Goal: Transaction & Acquisition: Purchase product/service

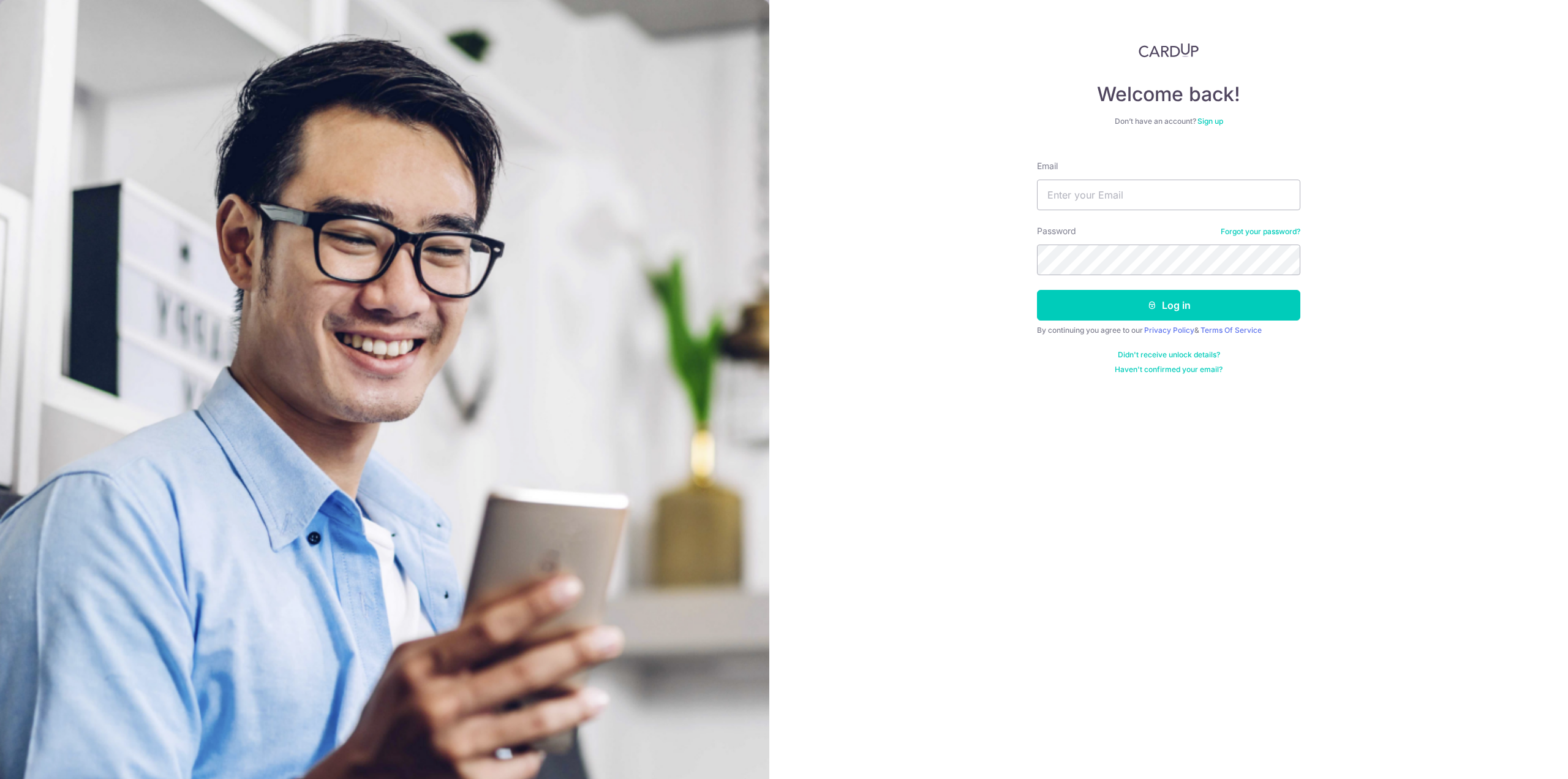
type input "jimmy.han2008@gmail.com"
click at [1037, 290] on button "Log in" at bounding box center [1168, 305] width 263 height 31
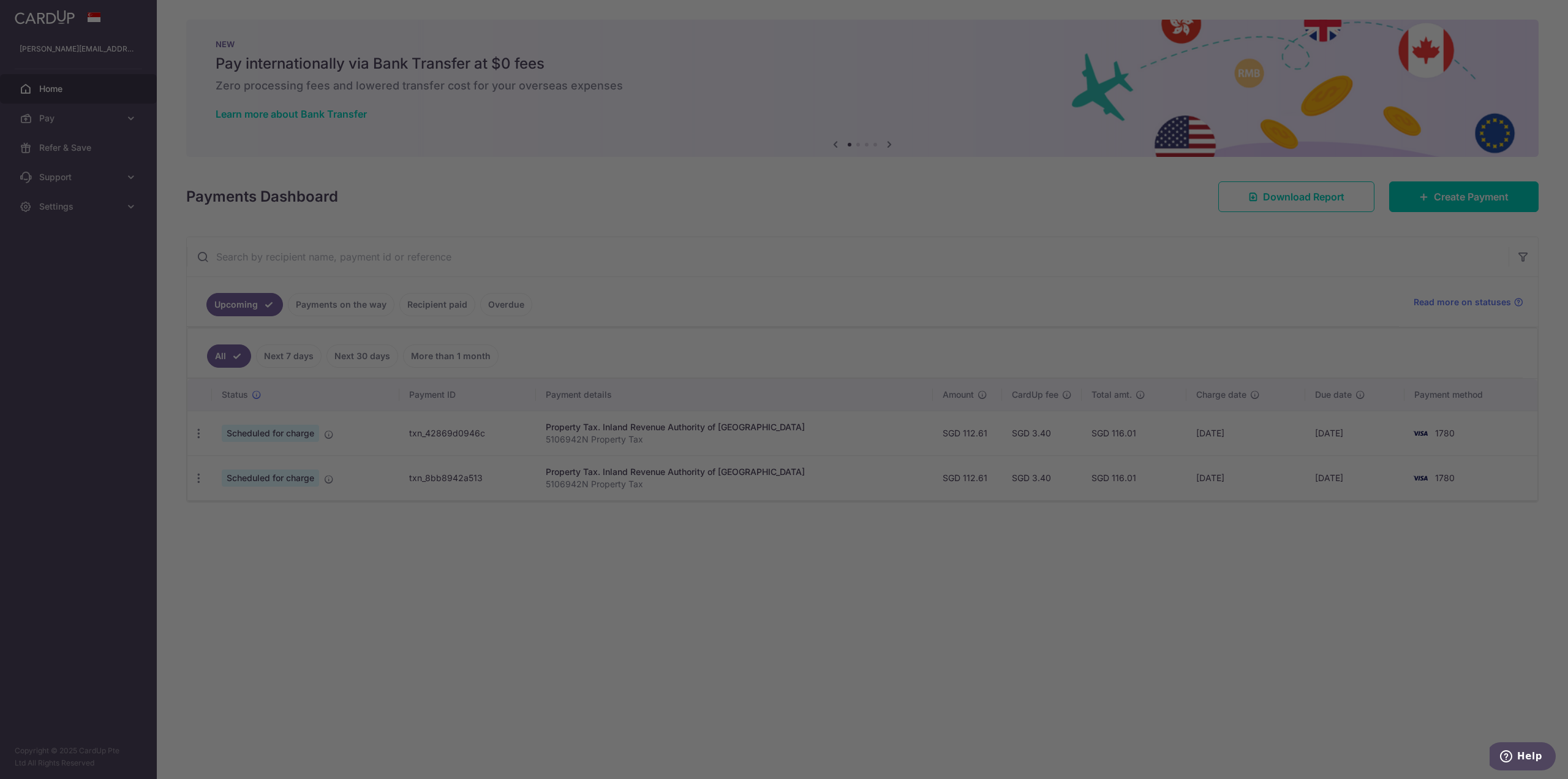
click at [1416, 190] on div at bounding box center [792, 393] width 1584 height 787
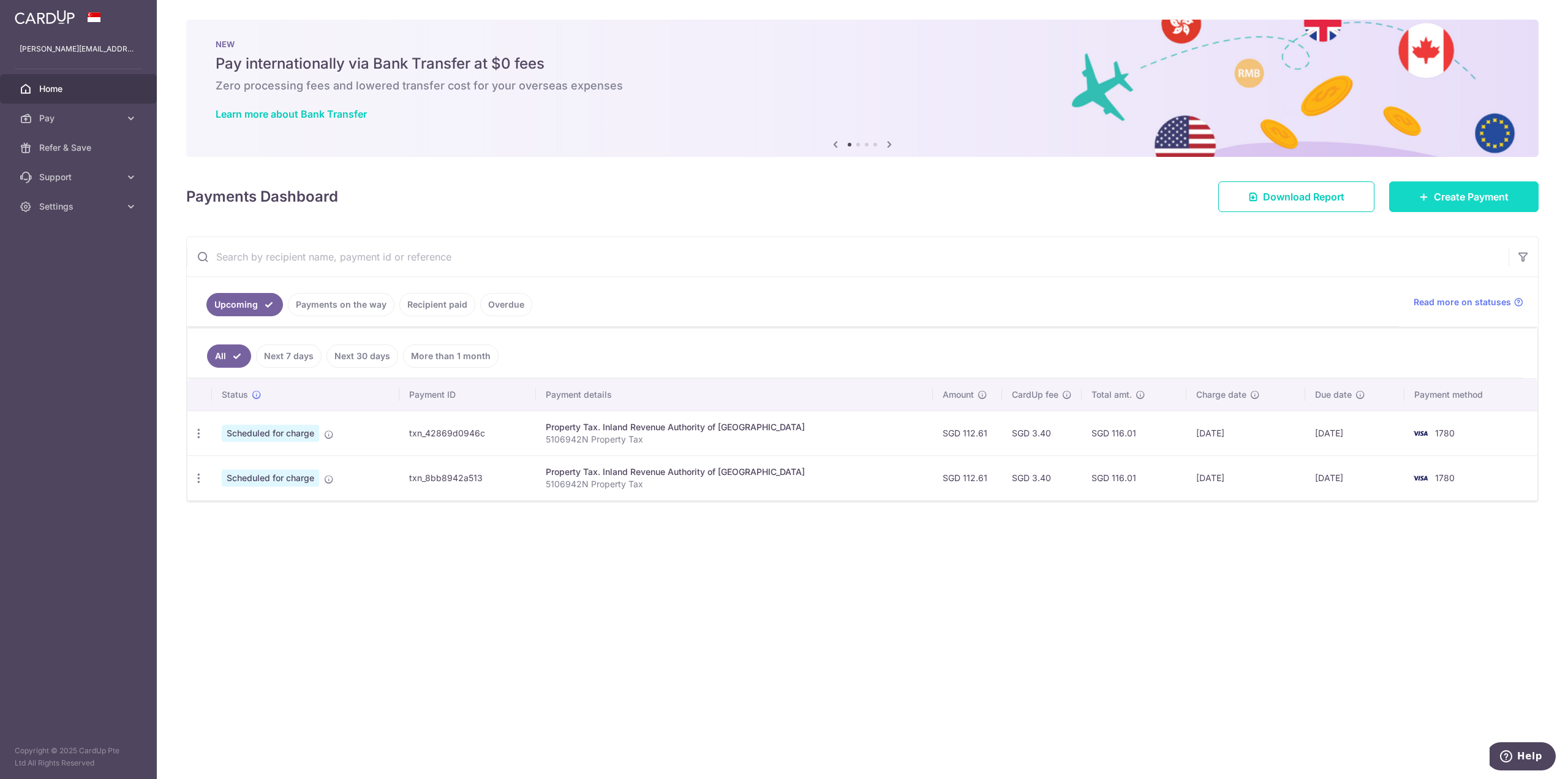
click at [1436, 197] on span "Create Payment" at bounding box center [1471, 196] width 75 height 14
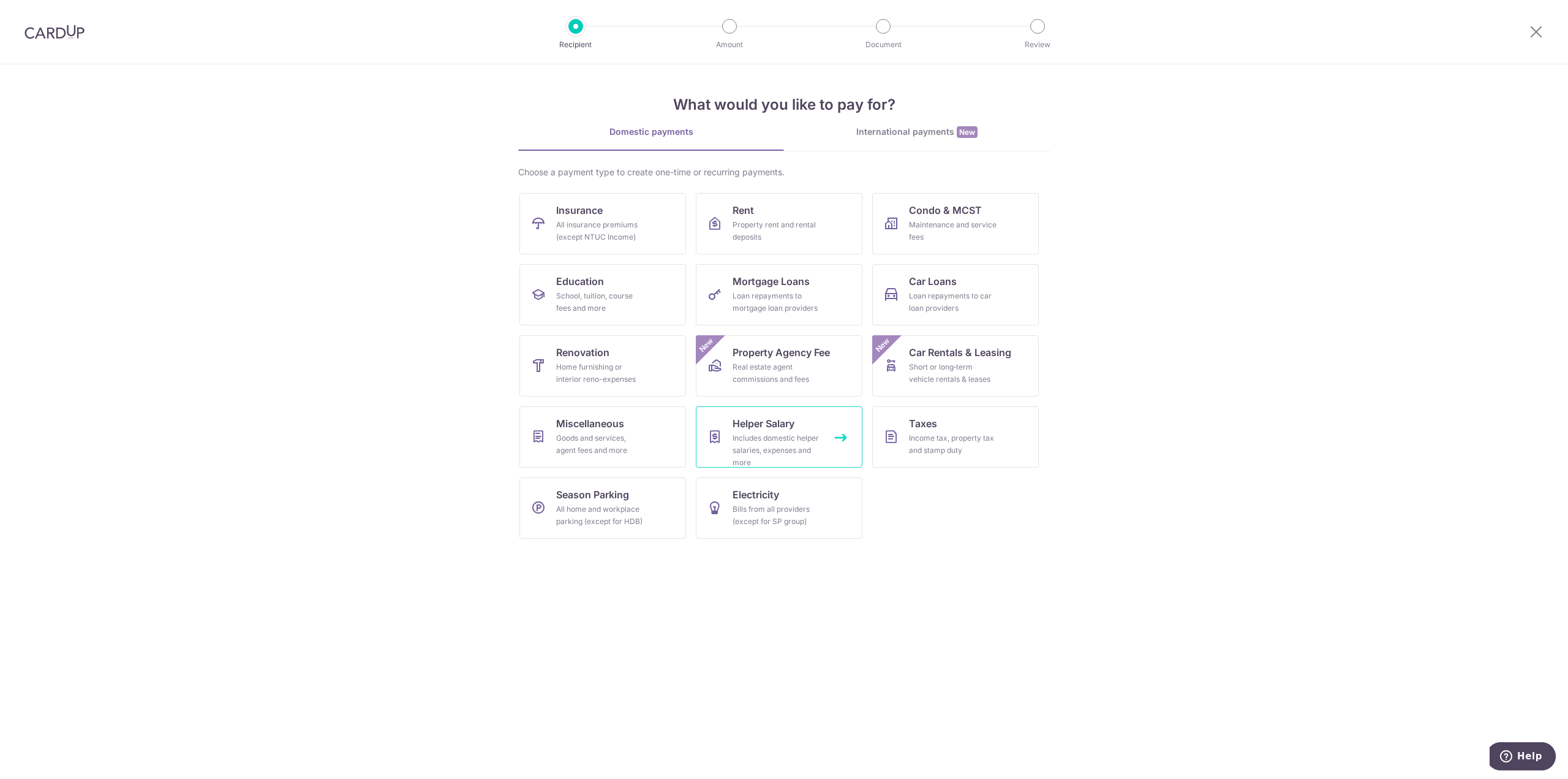
click at [746, 439] on div "Includes domestic helper salaries, expenses and more" at bounding box center [776, 450] width 88 height 36
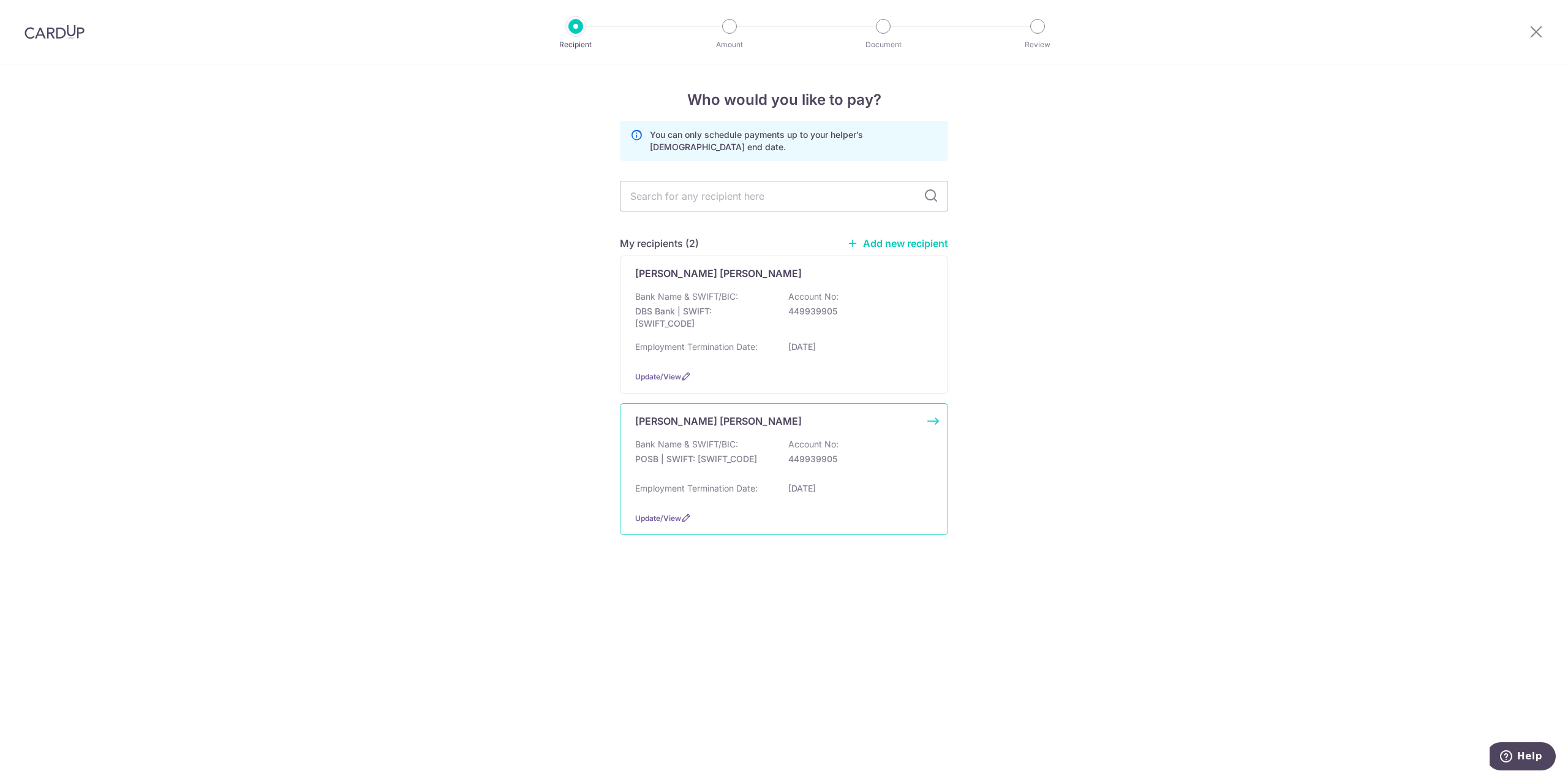
click at [757, 443] on div "Bank Name & SWIFT/BIC: POSB | SWIFT: [SWIFT_CODE] Account No: 449939905" at bounding box center [784, 457] width 298 height 39
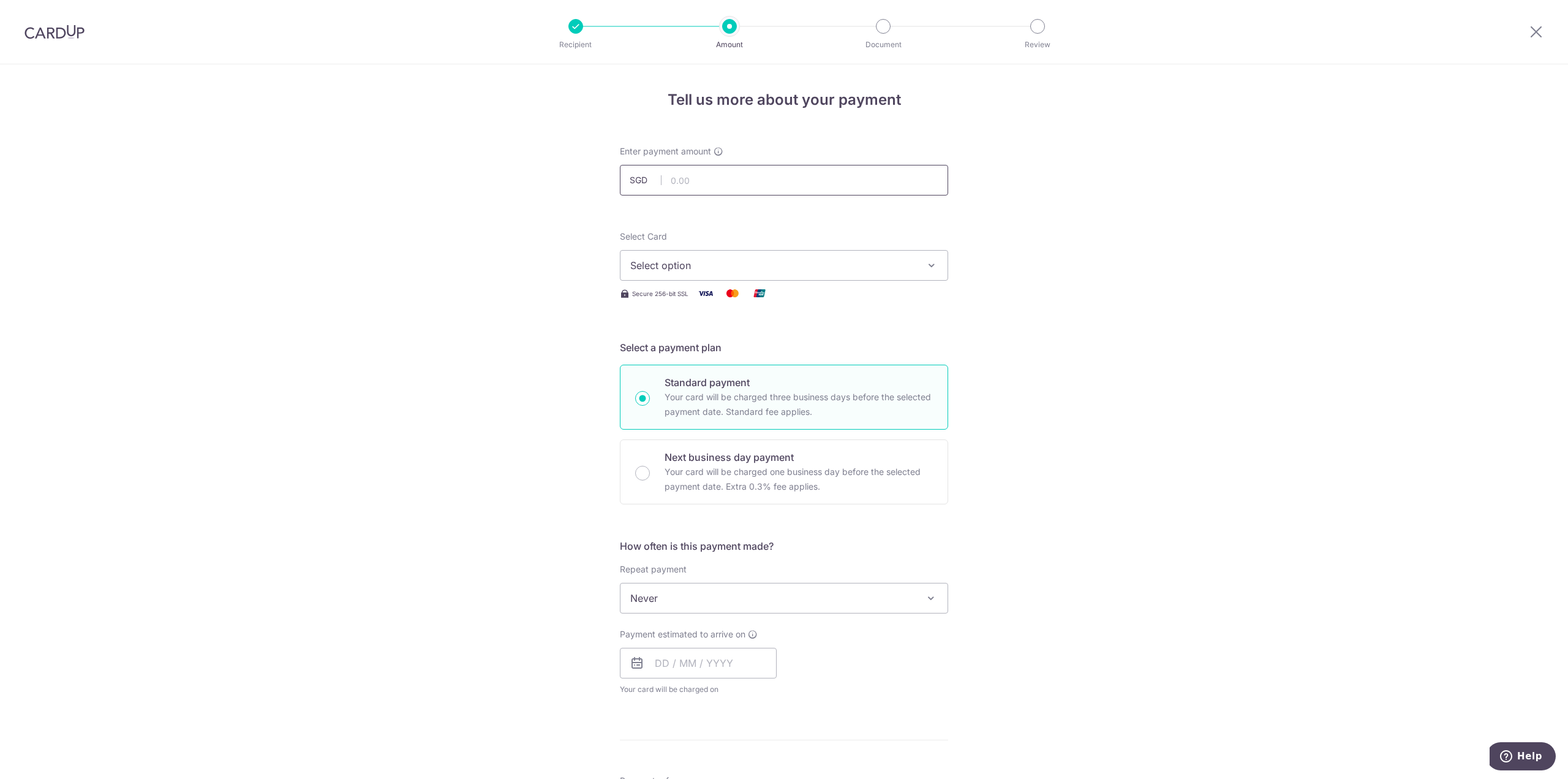
click at [721, 189] on input "text" at bounding box center [784, 180] width 328 height 31
click at [818, 177] on input "text" at bounding box center [784, 180] width 328 height 31
type input "600.00"
click at [729, 260] on span "Select option" at bounding box center [772, 265] width 285 height 14
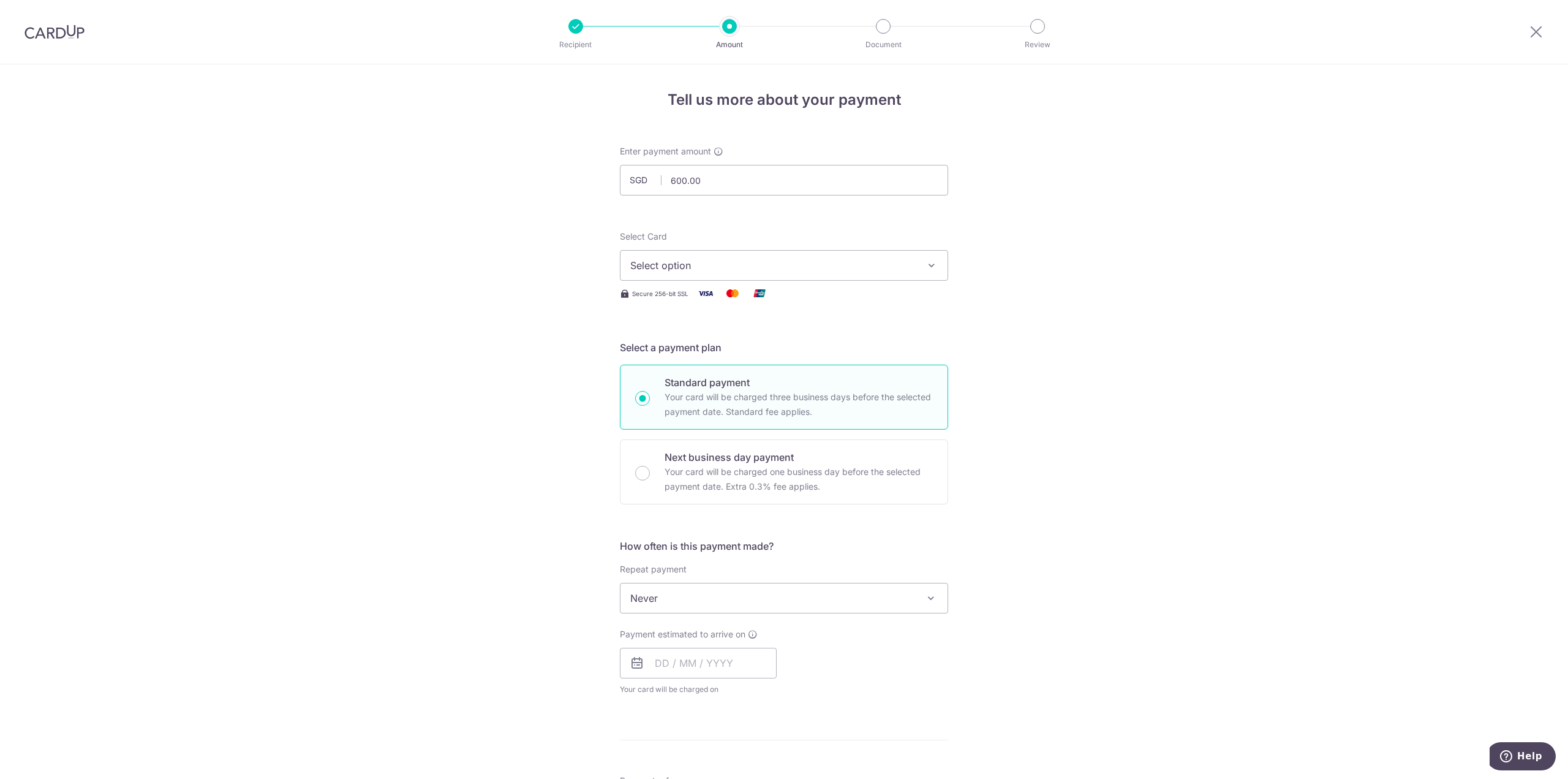
click at [731, 263] on span "Select option" at bounding box center [772, 265] width 285 height 14
drag, startPoint x: 710, startPoint y: 347, endPoint x: 741, endPoint y: 347, distance: 31.0
click at [710, 347] on span "**** 1780" at bounding box center [784, 353] width 308 height 14
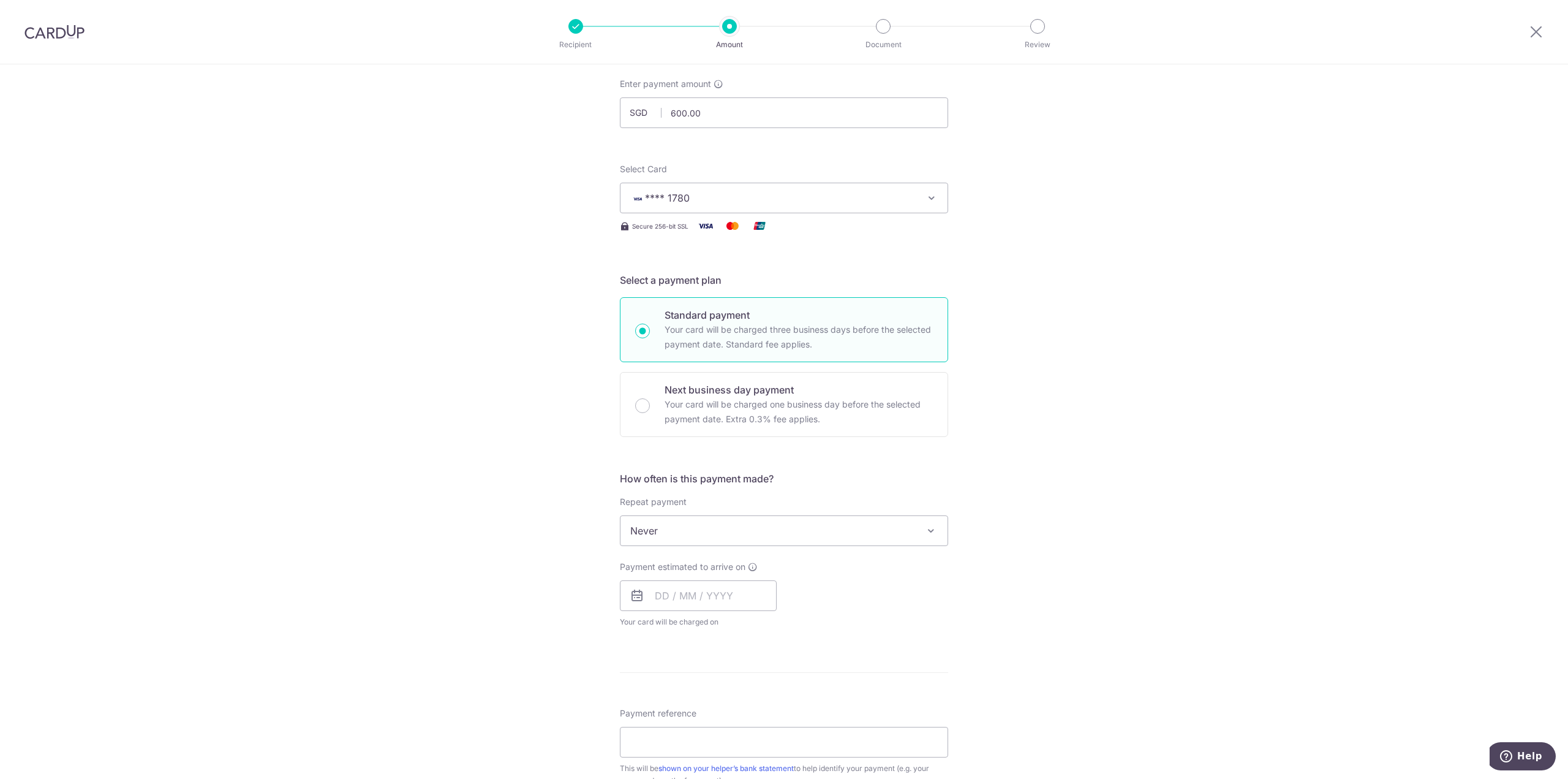
scroll to position [184, 0]
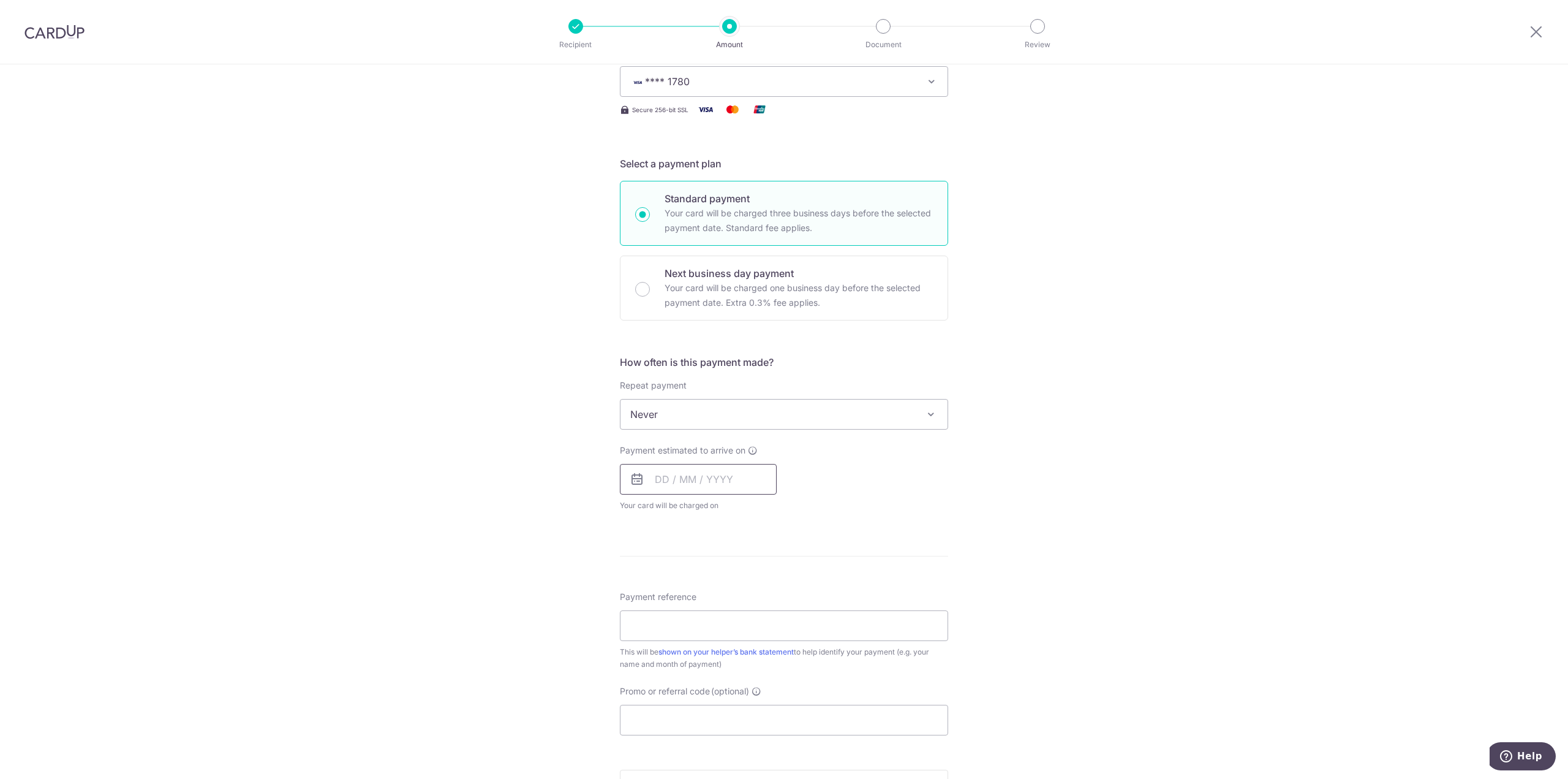
click at [658, 477] on input "text" at bounding box center [698, 479] width 157 height 31
drag, startPoint x: 764, startPoint y: 595, endPoint x: 814, endPoint y: 579, distance: 52.5
click at [764, 595] on link "10" at bounding box center [768, 591] width 20 height 20
type input "[DATE]"
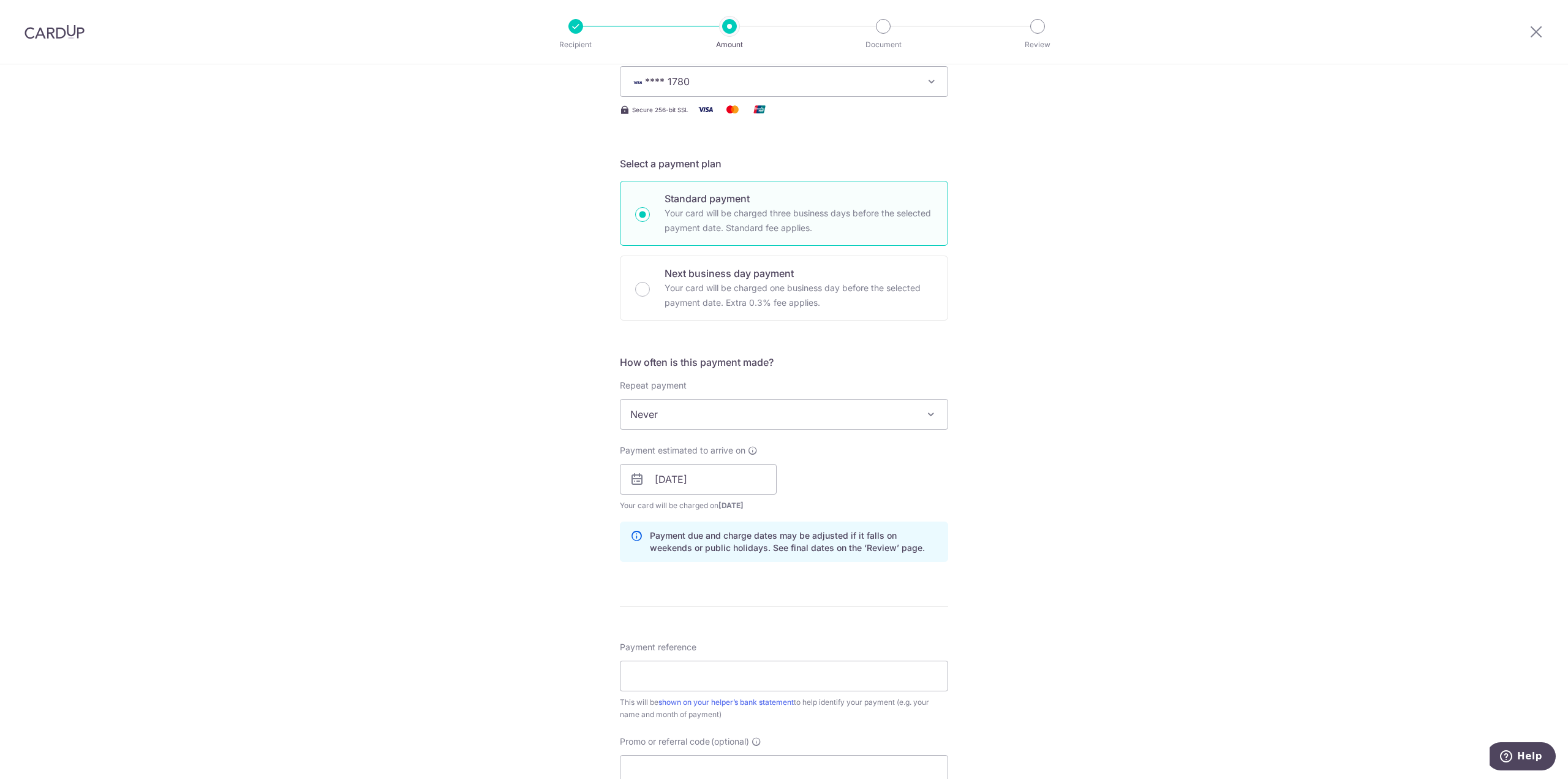
click at [1125, 506] on div "Tell us more about your payment Enter payment amount SGD 600.00 600.00 Select C…" at bounding box center [784, 460] width 1568 height 1159
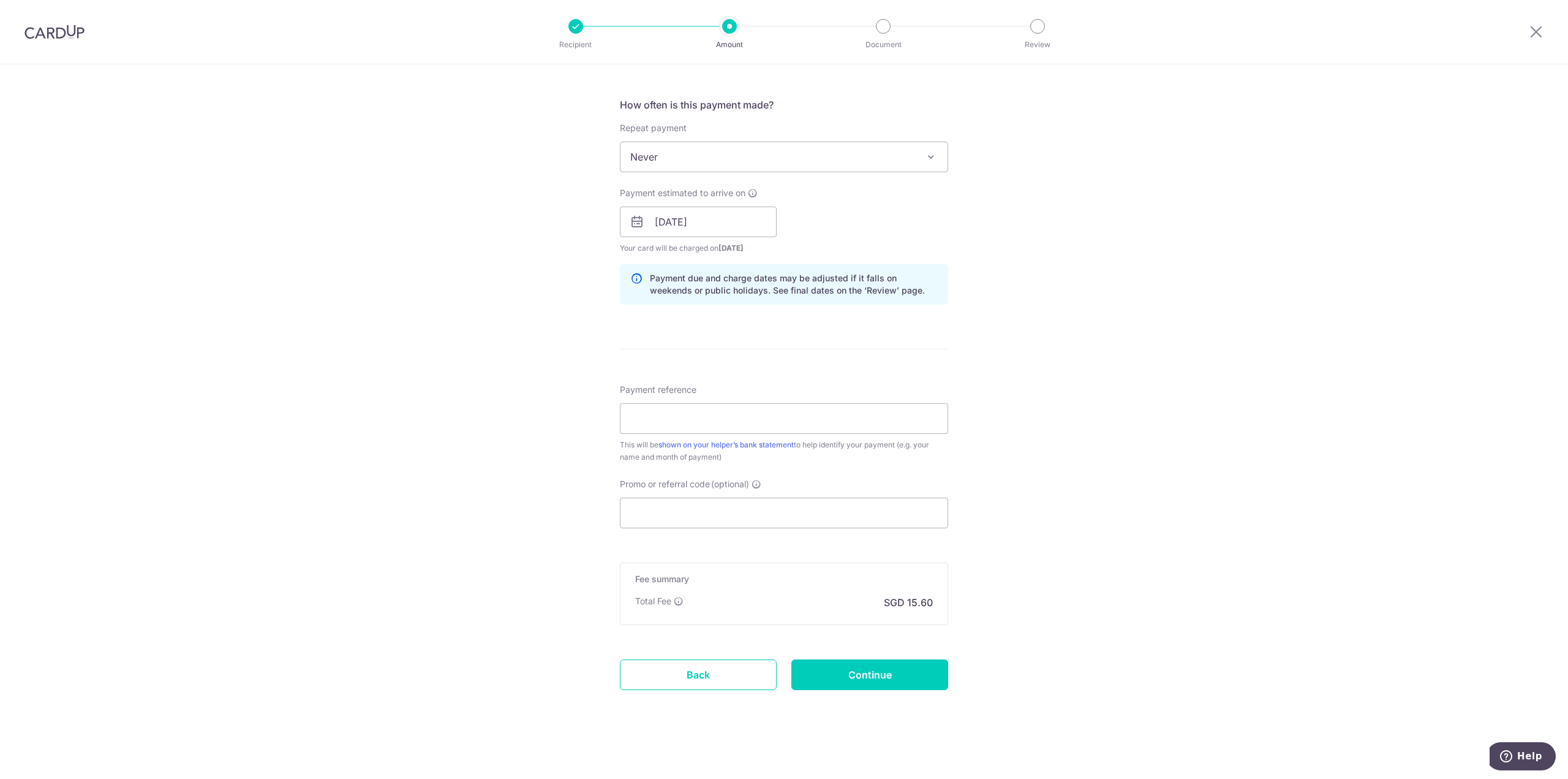
scroll to position [444, 0]
click at [915, 417] on input "Payment reference" at bounding box center [784, 415] width 328 height 31
drag, startPoint x: 645, startPoint y: 418, endPoint x: 574, endPoint y: 411, distance: 71.3
click at [628, 418] on input "Jul Salary" at bounding box center [784, 415] width 328 height 31
click at [574, 411] on div "Tell us more about your payment Enter payment amount SGD 600.00 600.00 Select C…" at bounding box center [784, 199] width 1568 height 1159
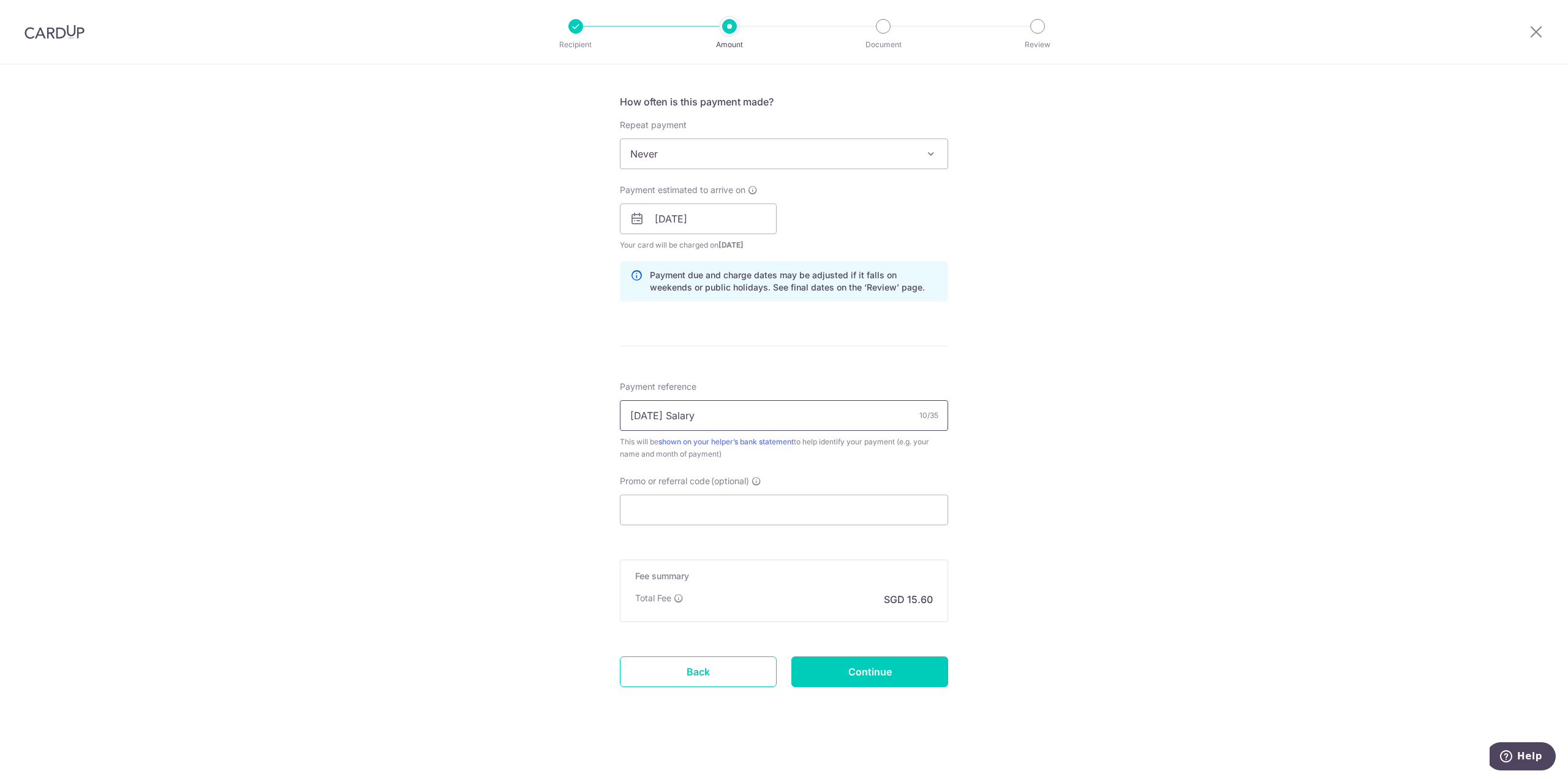
click at [637, 413] on input "Jul Salary" at bounding box center [784, 415] width 328 height 31
type input "Oct Salary"
click at [1031, 532] on div "Tell us more about your payment Enter payment amount SGD 600.00 600.00 Select C…" at bounding box center [784, 199] width 1568 height 1159
click at [733, 513] on input "Promo or referral code (optional)" at bounding box center [784, 509] width 328 height 31
paste input "OFF225"
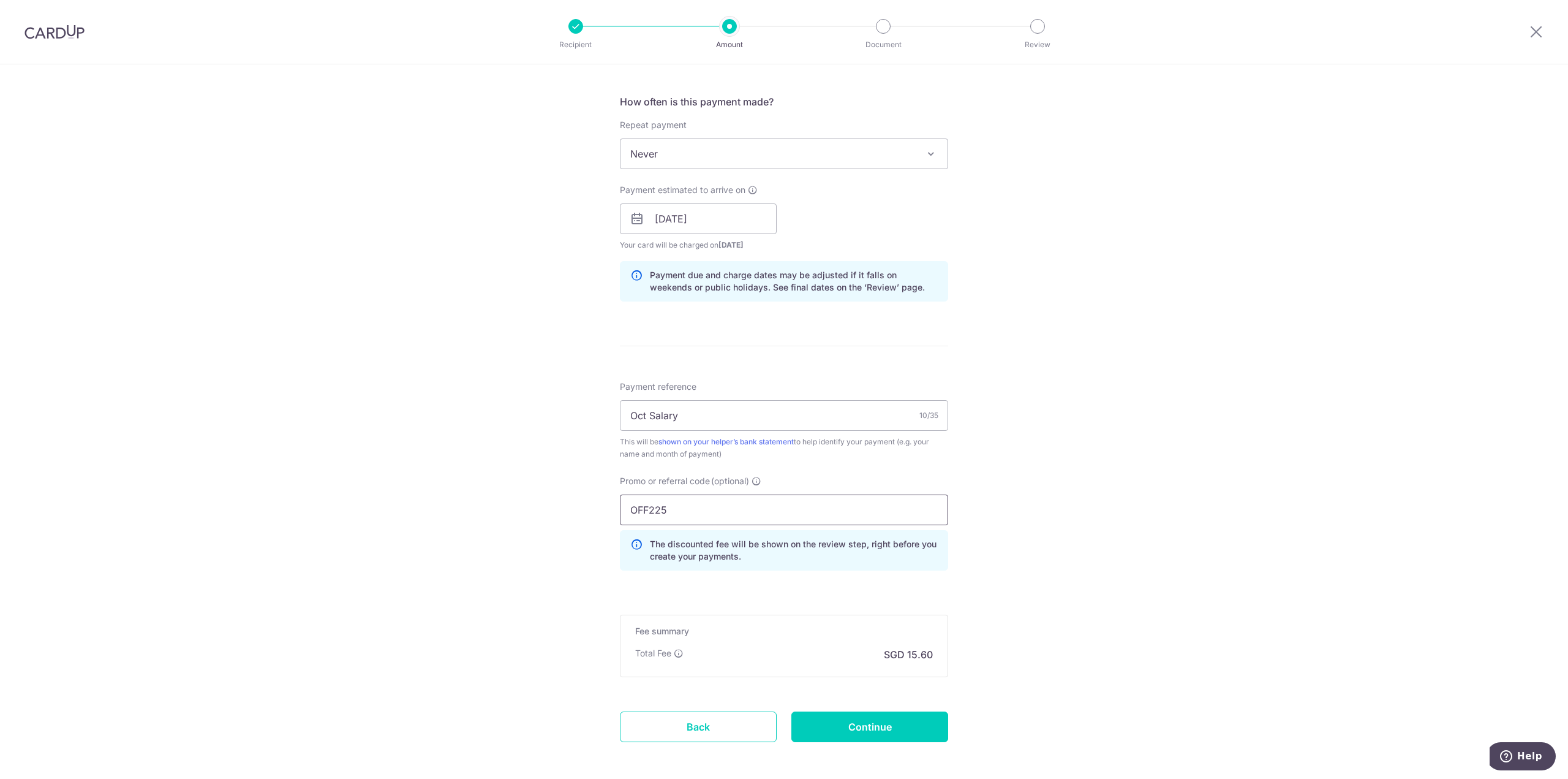
type input "OFF225"
click at [724, 591] on form "Enter payment amount SGD 600.00 600.00 Select Card **** 1780 Add credit card Yo…" at bounding box center [784, 239] width 328 height 1076
click at [833, 720] on input "Continue" at bounding box center [870, 727] width 157 height 31
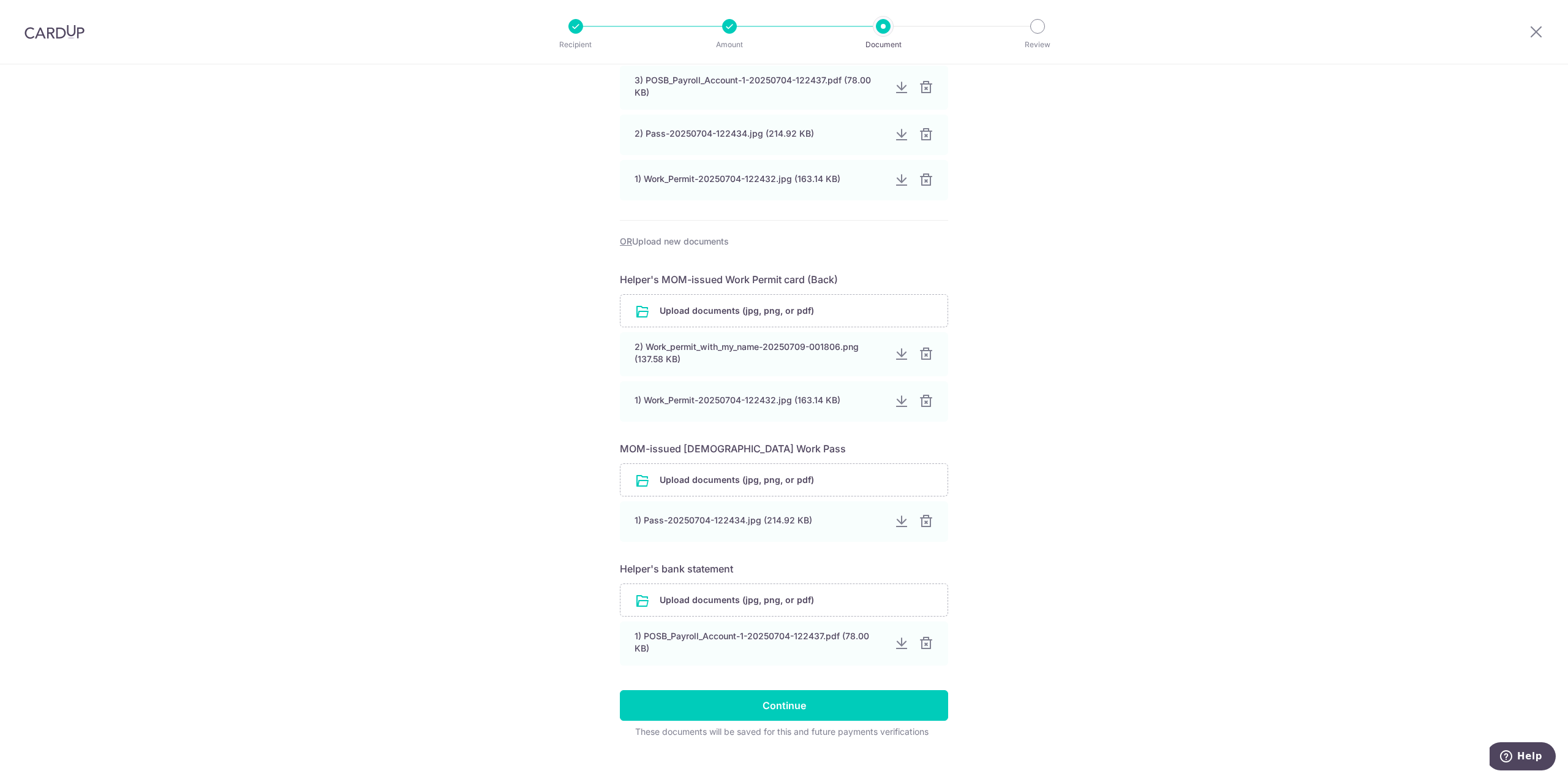
scroll to position [300, 0]
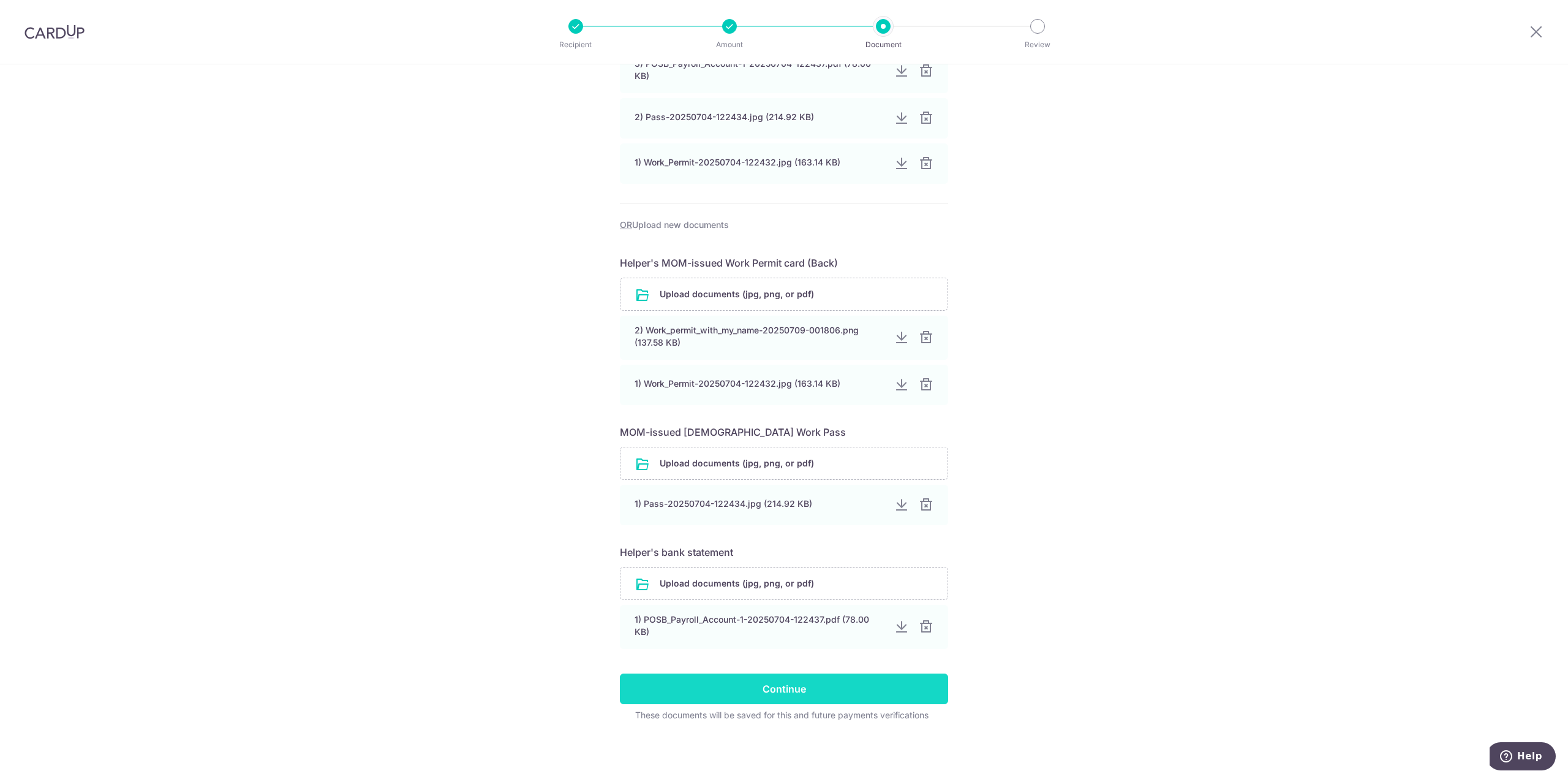
click at [825, 699] on input "Continue" at bounding box center [784, 689] width 328 height 31
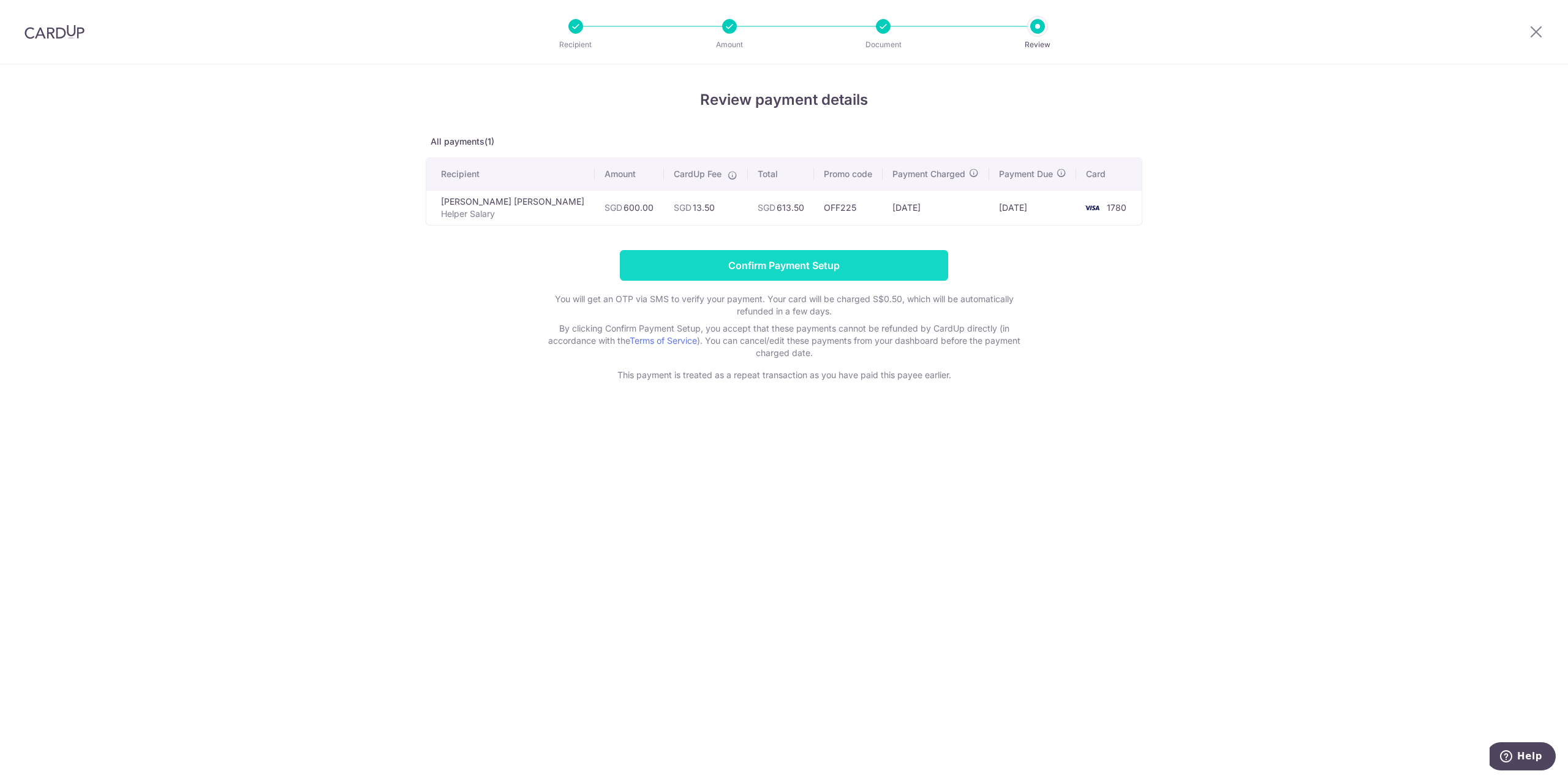
click at [820, 274] on input "Confirm Payment Setup" at bounding box center [784, 265] width 328 height 31
